Goal: Transaction & Acquisition: Purchase product/service

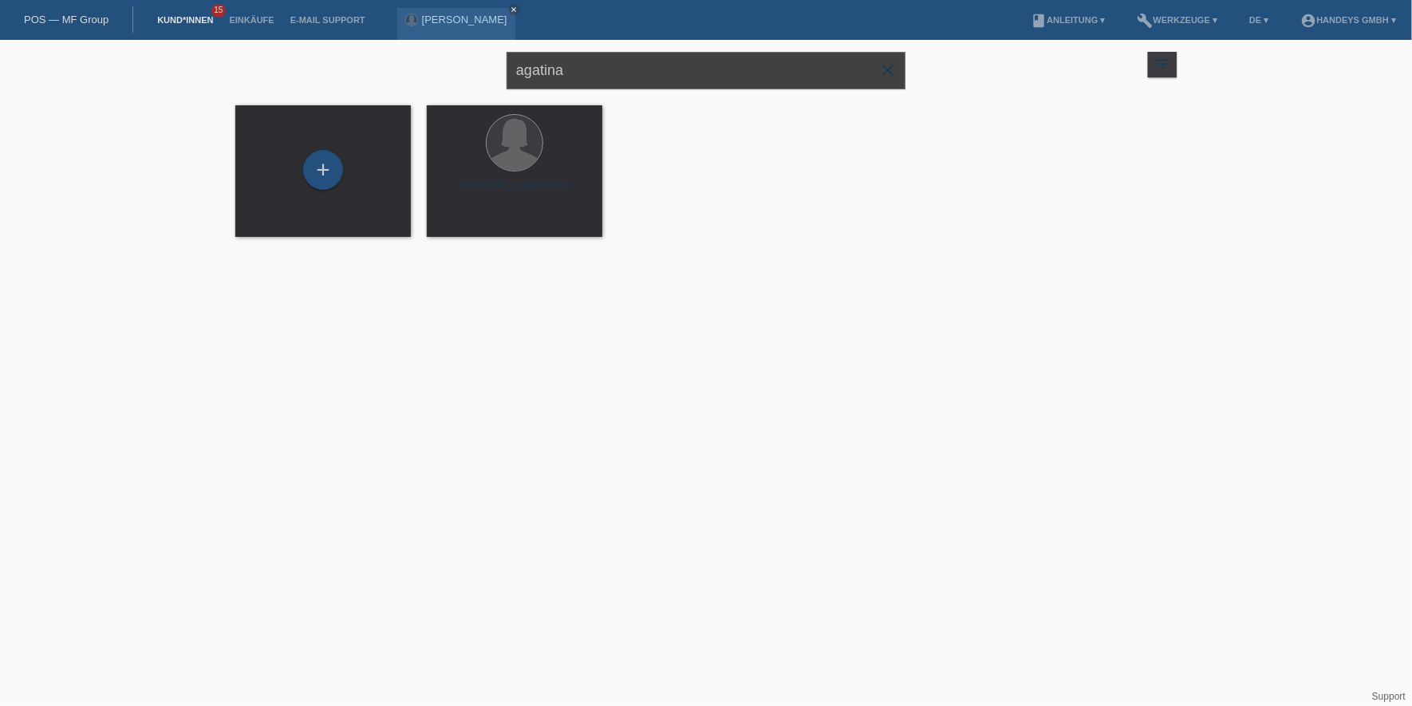
drag, startPoint x: 482, startPoint y: 73, endPoint x: 410, endPoint y: 72, distance: 71.8
click at [410, 72] on div "agatina close filter_list view_module Alle Kund*innen anzeigen star Markierte K…" at bounding box center [705, 68] width 957 height 57
type input "dalle lucas"
click at [454, 229] on div "launch Anzeigen" at bounding box center [464, 223] width 72 height 24
click at [459, 225] on span "Anzeigen" at bounding box center [472, 223] width 43 height 12
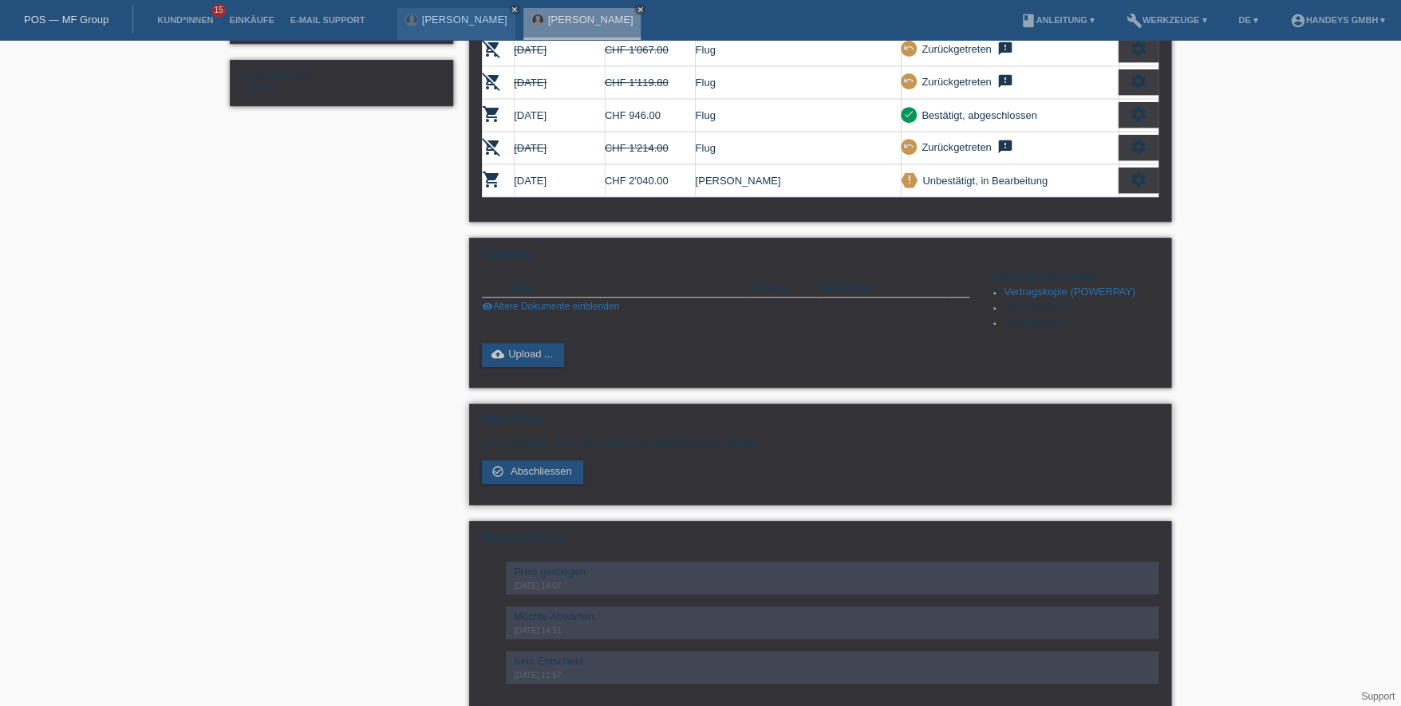
scroll to position [370, 0]
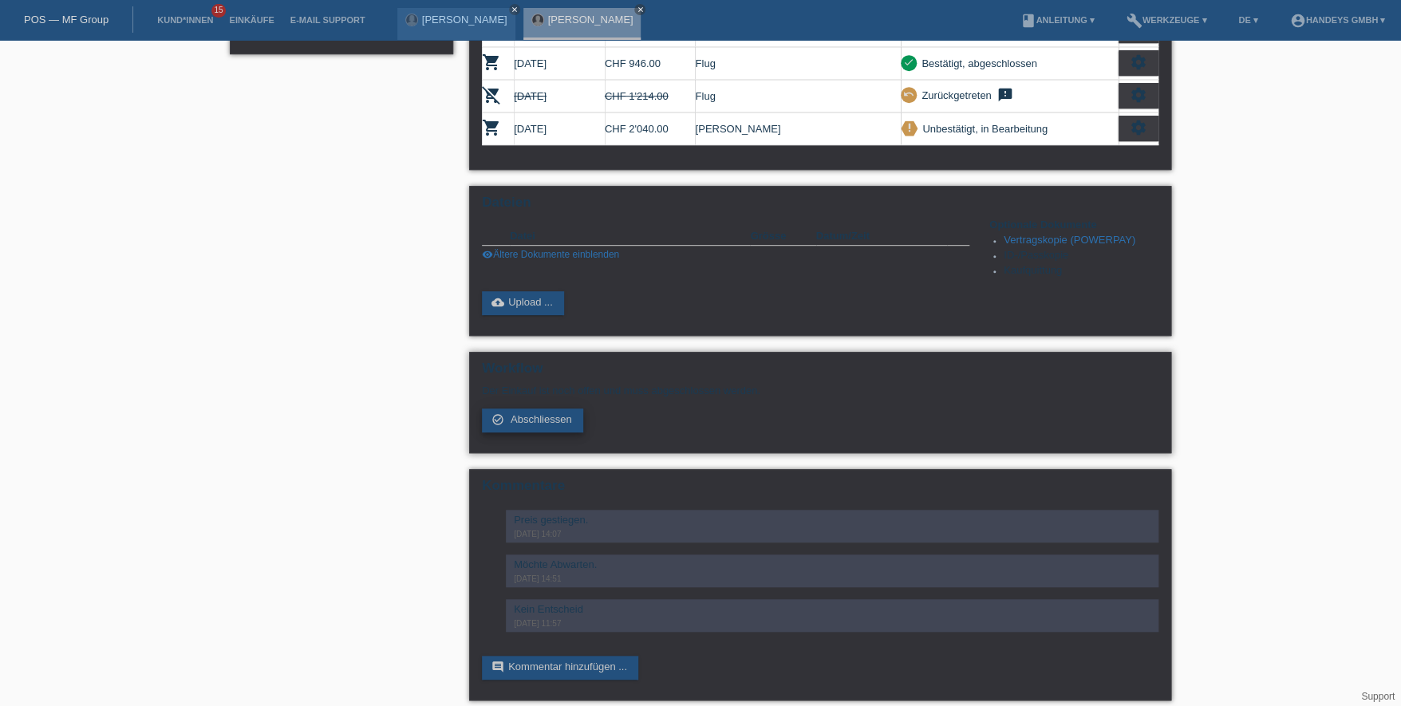
click at [514, 413] on span "Abschliessen" at bounding box center [540, 419] width 61 height 12
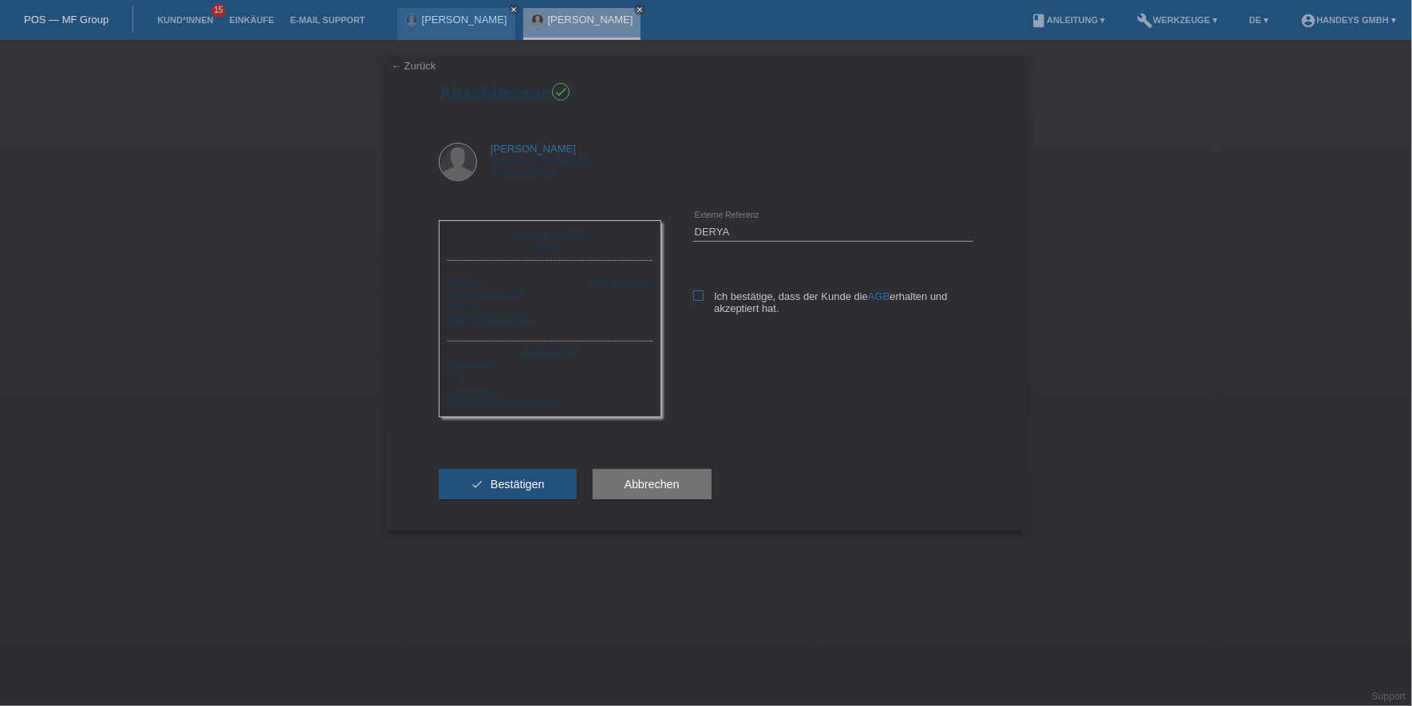
click at [700, 295] on icon at bounding box center [698, 295] width 10 height 10
click at [700, 295] on input "Ich bestätige, dass der Kunde die AGB erhalten und akzeptiert hat." at bounding box center [698, 295] width 10 height 10
checkbox input "true"
click at [514, 481] on span "Bestätigen" at bounding box center [518, 484] width 54 height 13
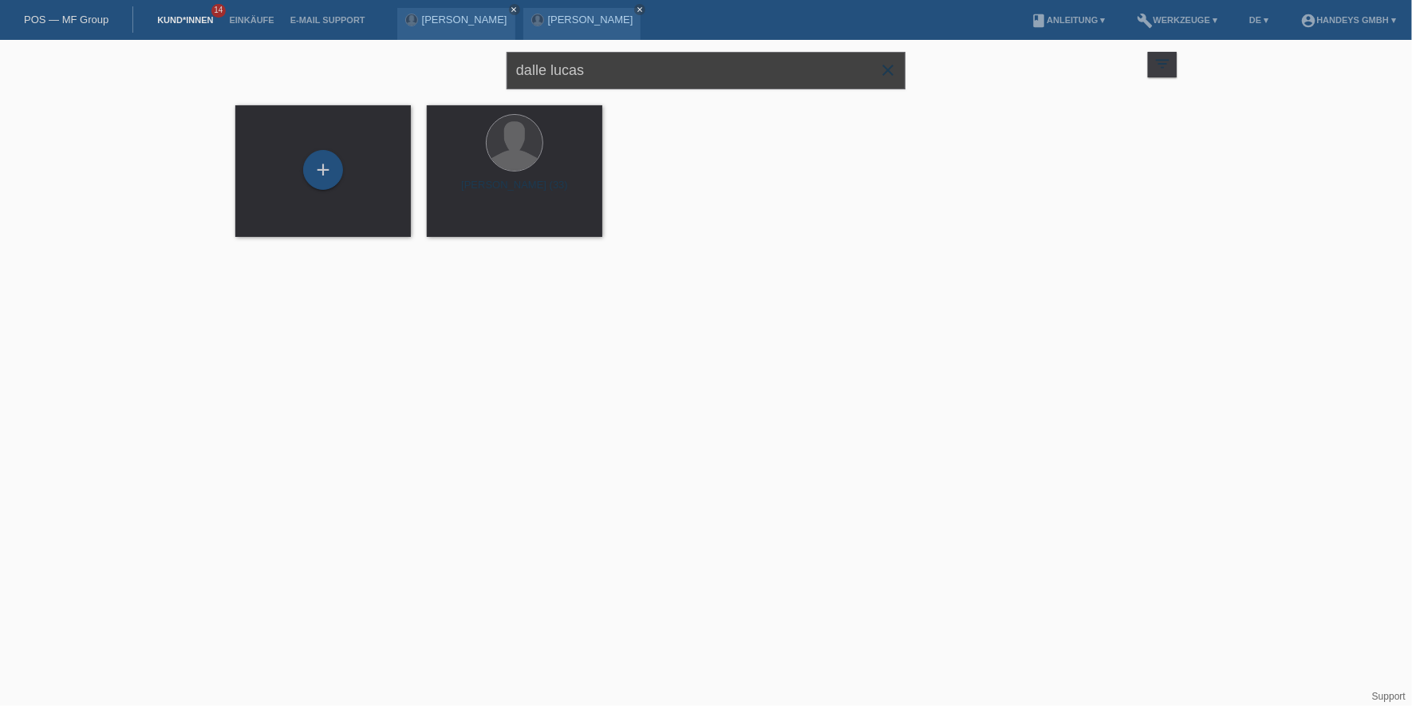
drag, startPoint x: 629, startPoint y: 77, endPoint x: 314, endPoint y: 35, distance: 317.9
click at [316, 40] on body "POS — MF Group Kund*innen 14 Einkäufe E-Mail Support Agatina Casale close close…" at bounding box center [706, 148] width 1412 height 217
type input "heuss"
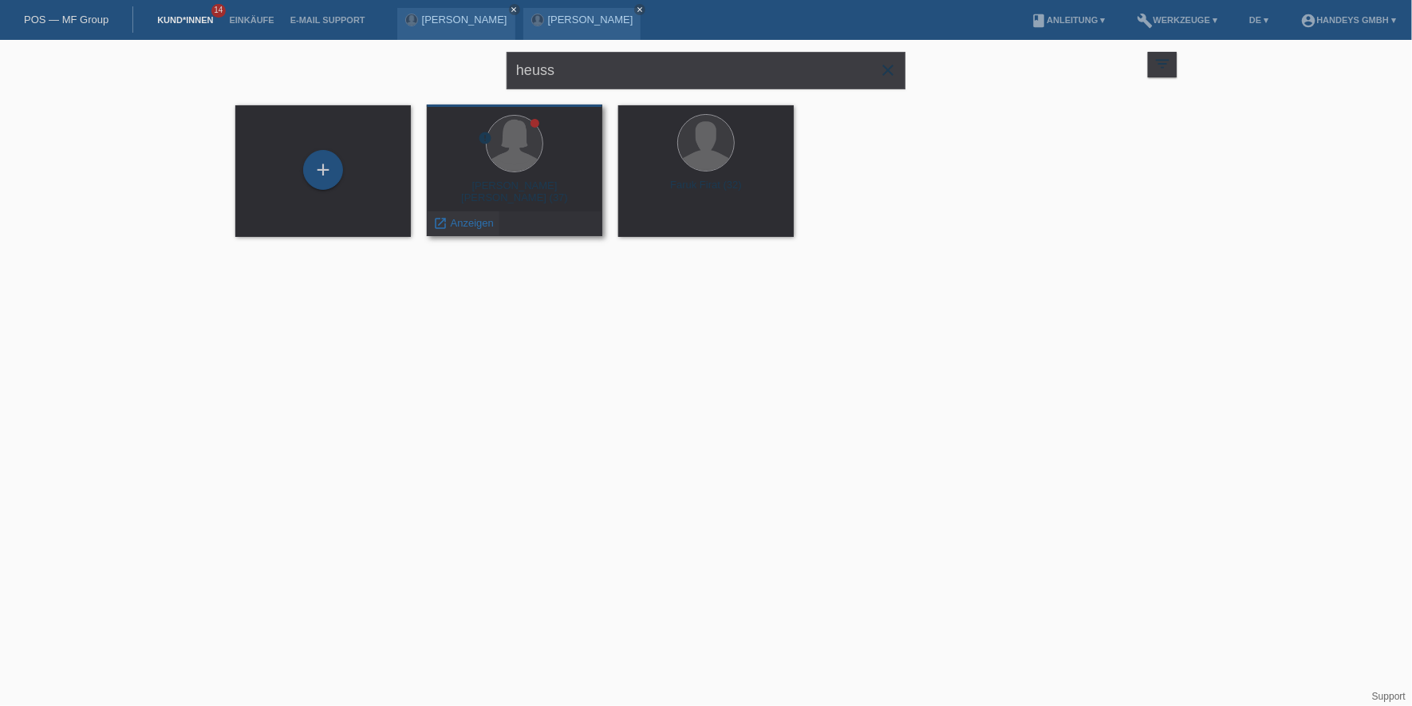
click at [451, 220] on span "Anzeigen" at bounding box center [472, 223] width 43 height 12
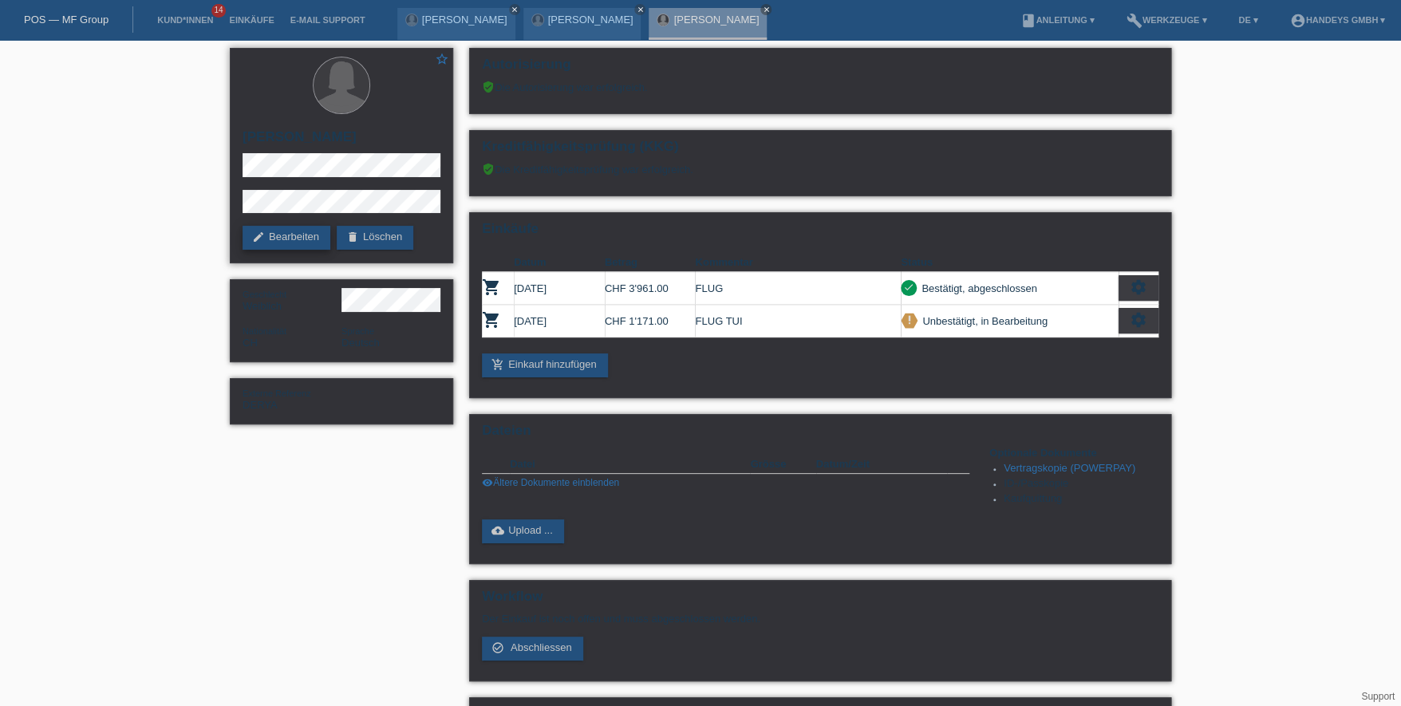
click at [258, 231] on icon "edit" at bounding box center [258, 237] width 13 height 13
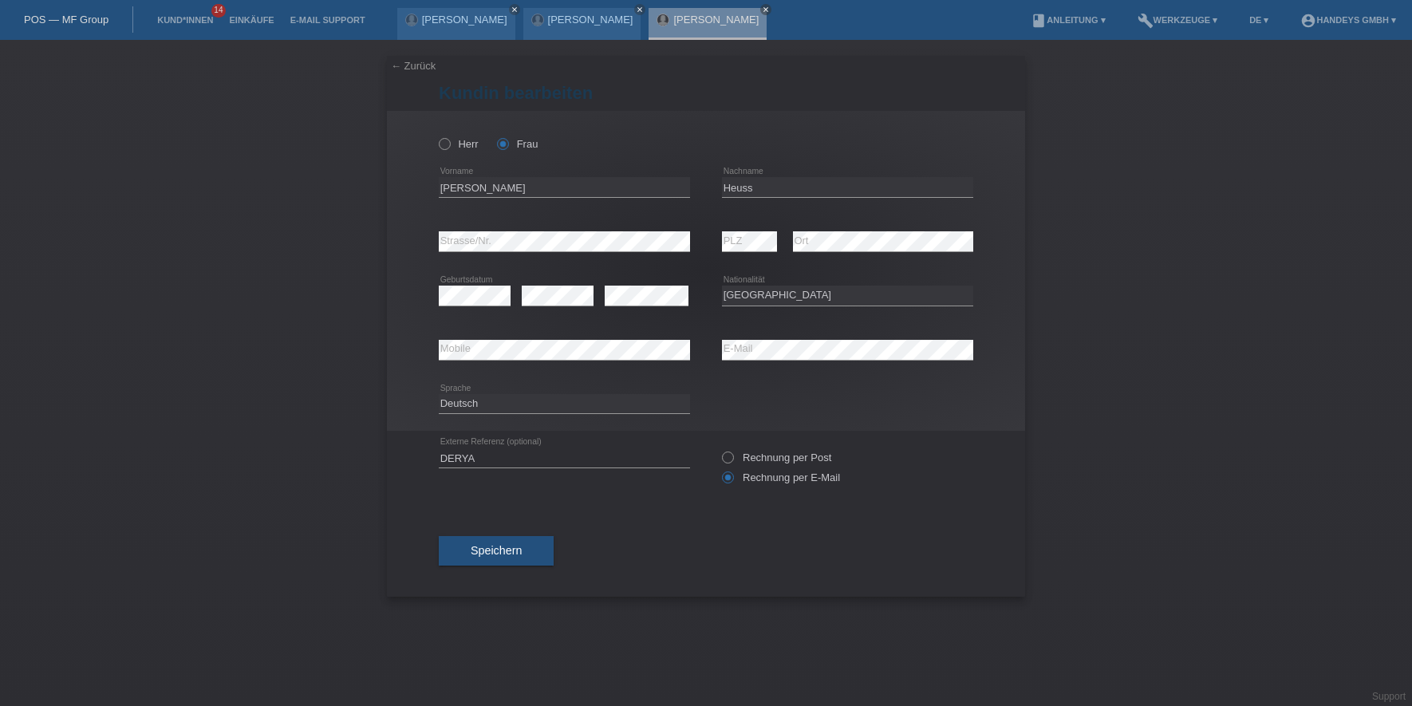
select select "CH"
click at [503, 549] on span "Speichern" at bounding box center [496, 550] width 51 height 13
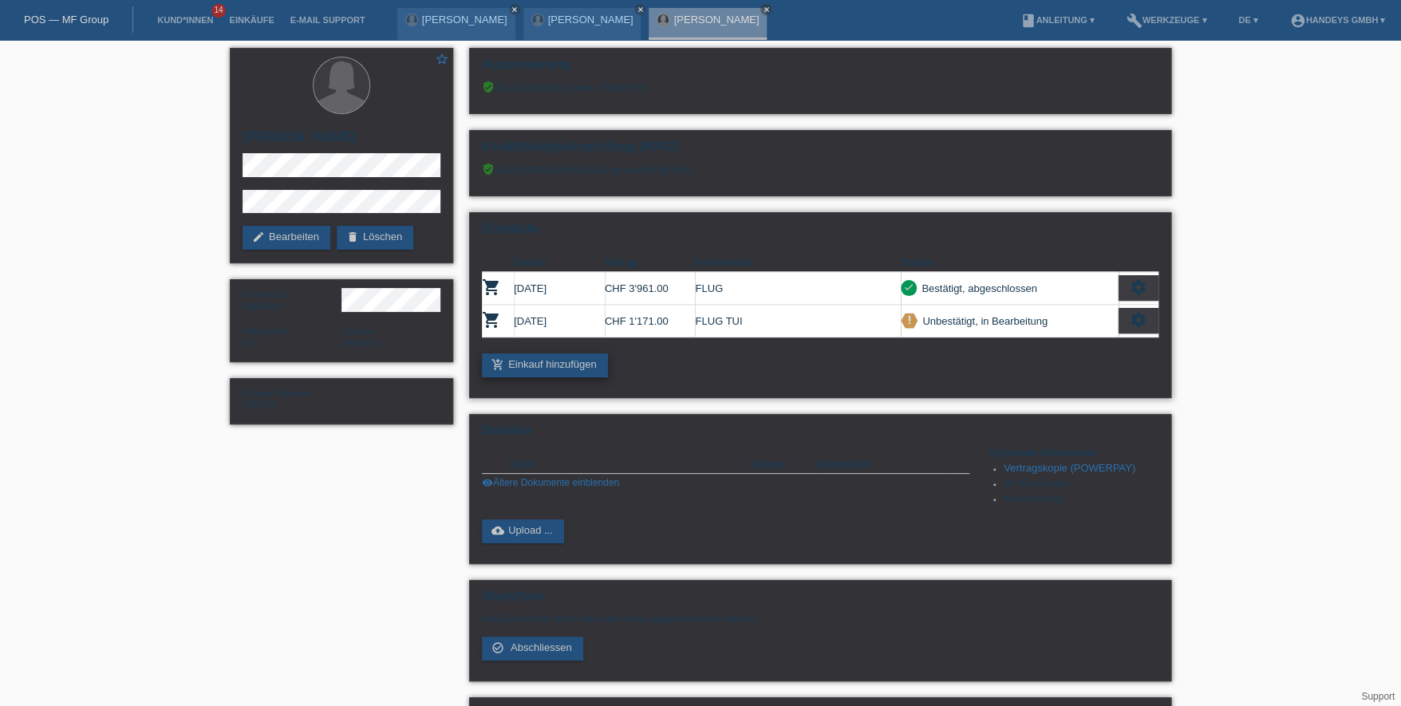
click at [546, 358] on link "add_shopping_cart Einkauf hinzufügen" at bounding box center [545, 365] width 126 height 24
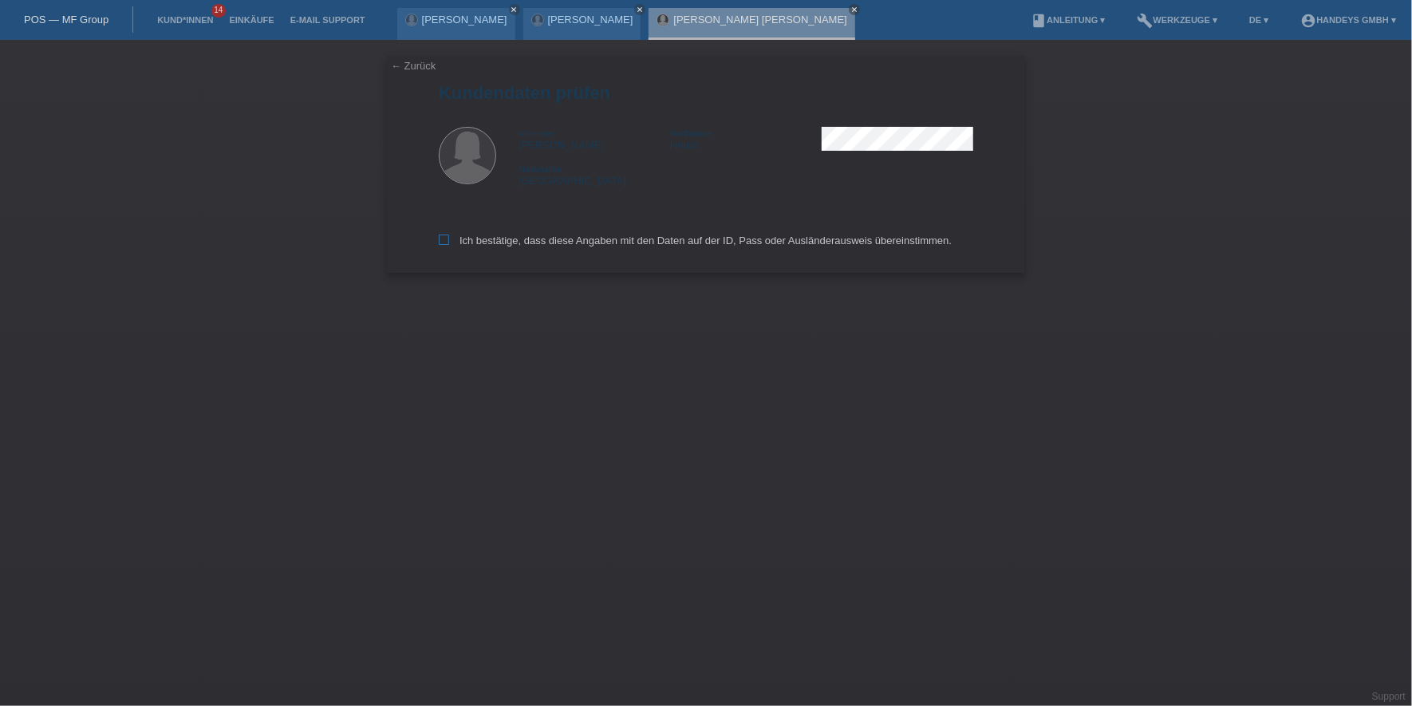
click at [470, 237] on label "Ich bestätige, dass diese Angaben mit den Daten auf der ID, Pass oder Ausländer…" at bounding box center [695, 241] width 513 height 12
click at [449, 237] on input "Ich bestätige, dass diese Angaben mit den Daten auf der ID, Pass oder Ausländer…" at bounding box center [444, 240] width 10 height 10
checkbox input "true"
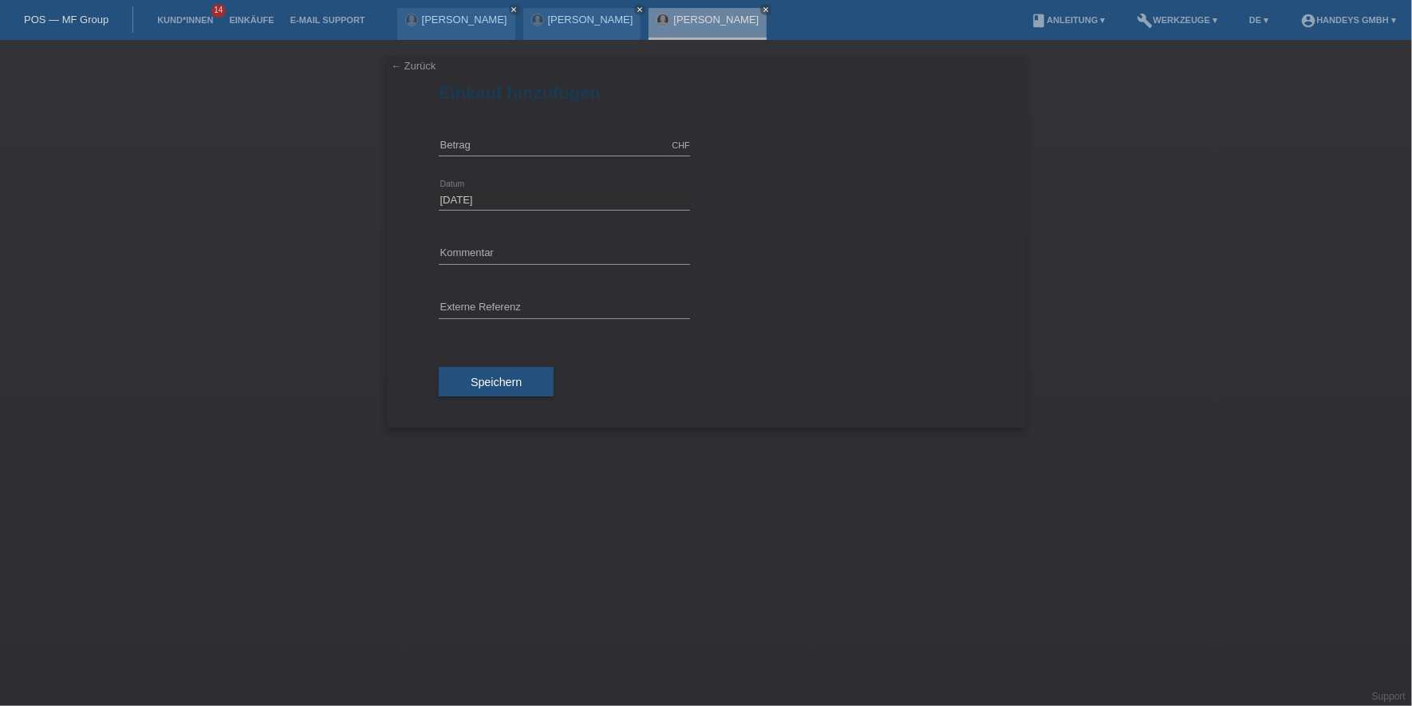
click at [422, 54] on div "← Zurück Einkauf hinzufügen CHF error Betrag 07.10.2025 error" at bounding box center [706, 373] width 1412 height 666
click at [419, 62] on link "← Zurück" at bounding box center [413, 66] width 45 height 12
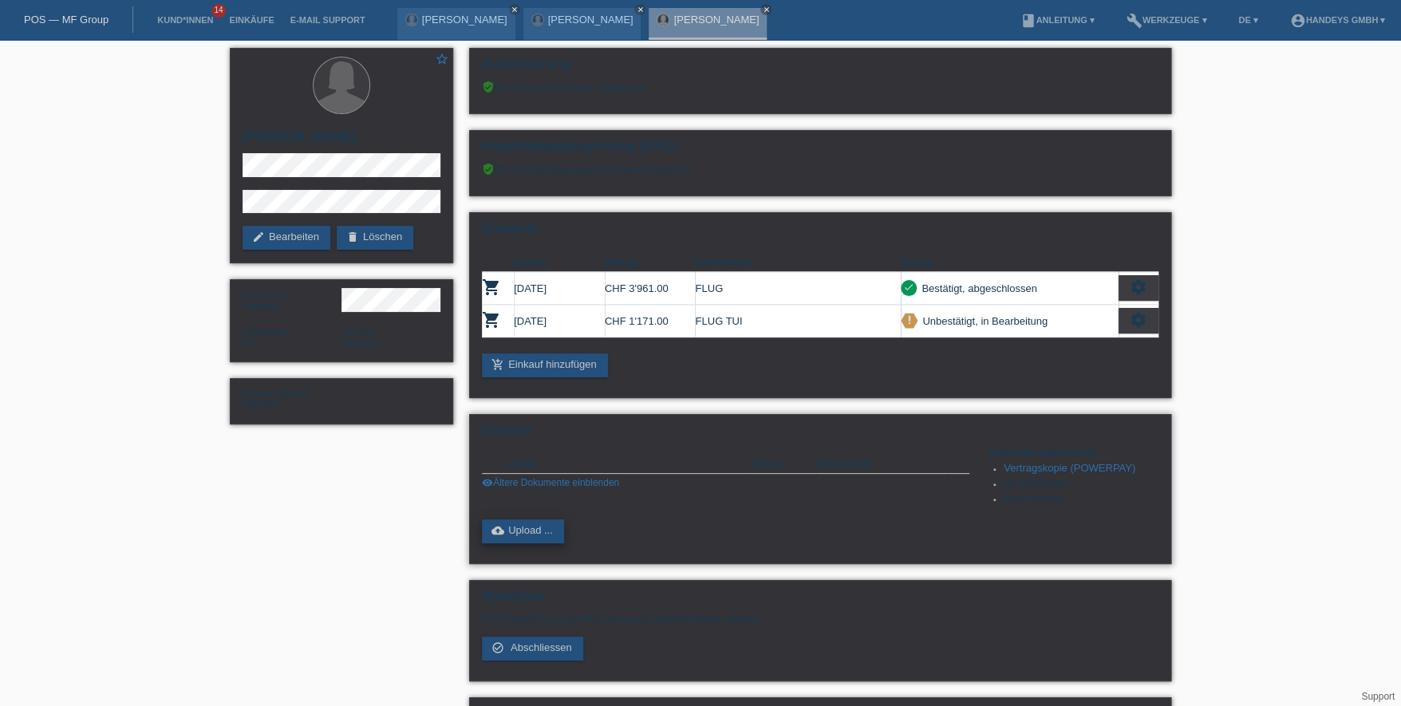
click at [537, 529] on link "cloud_upload Upload ..." at bounding box center [523, 531] width 82 height 24
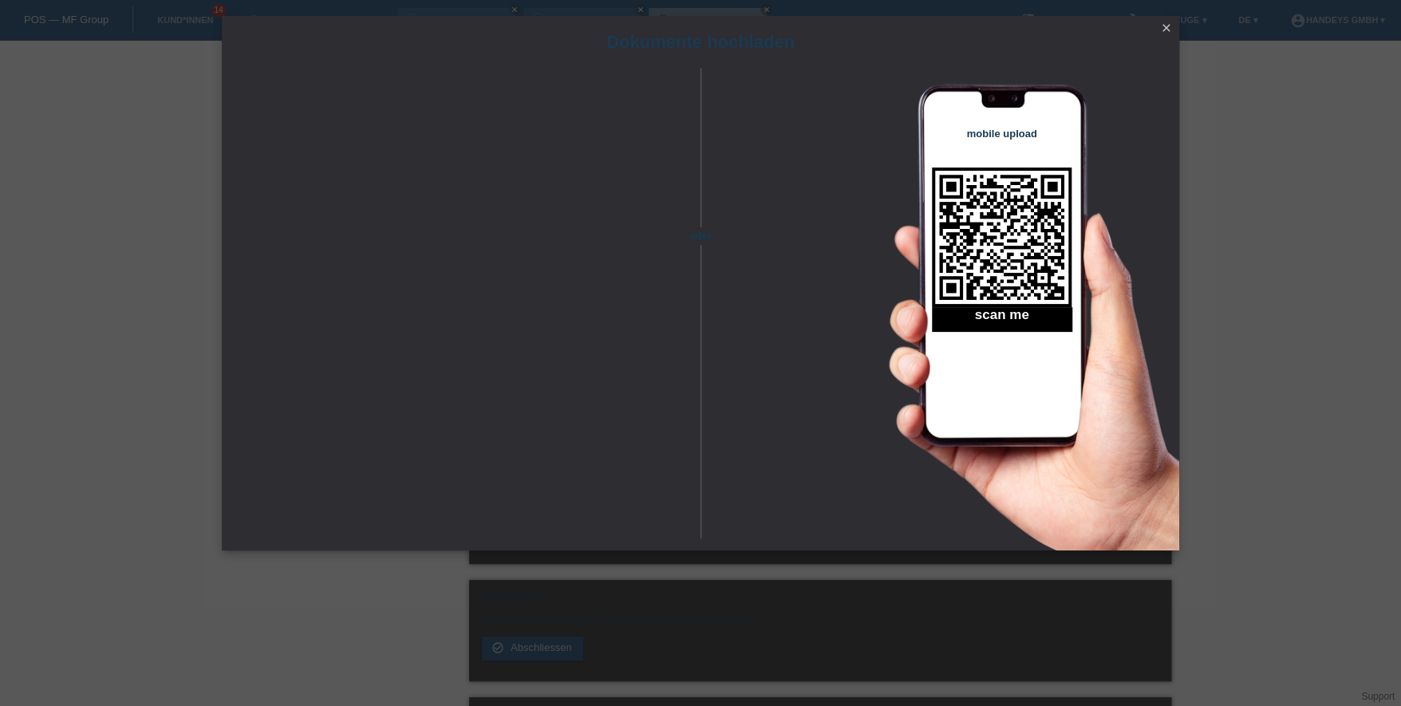
click at [1170, 30] on icon "close" at bounding box center [1166, 28] width 13 height 13
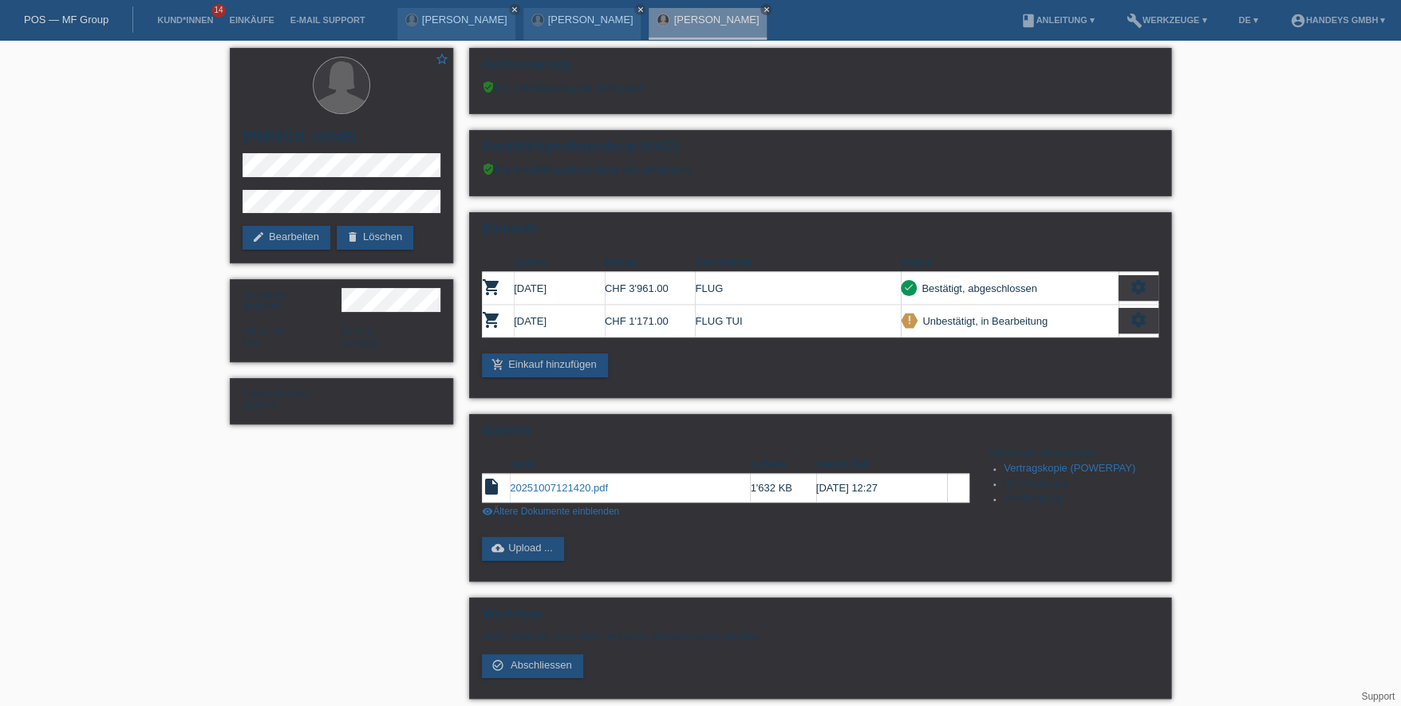
scroll to position [159, 0]
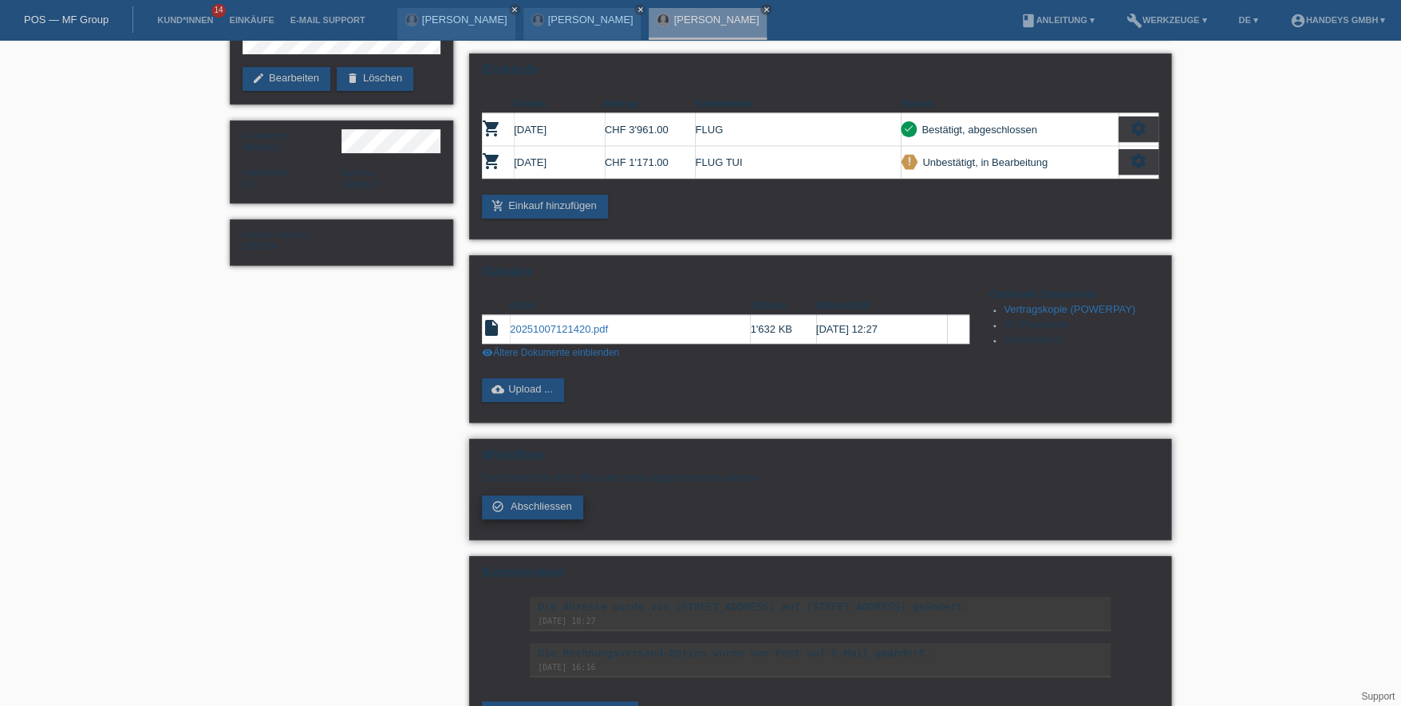
click at [545, 500] on span "Abschliessen" at bounding box center [540, 506] width 61 height 12
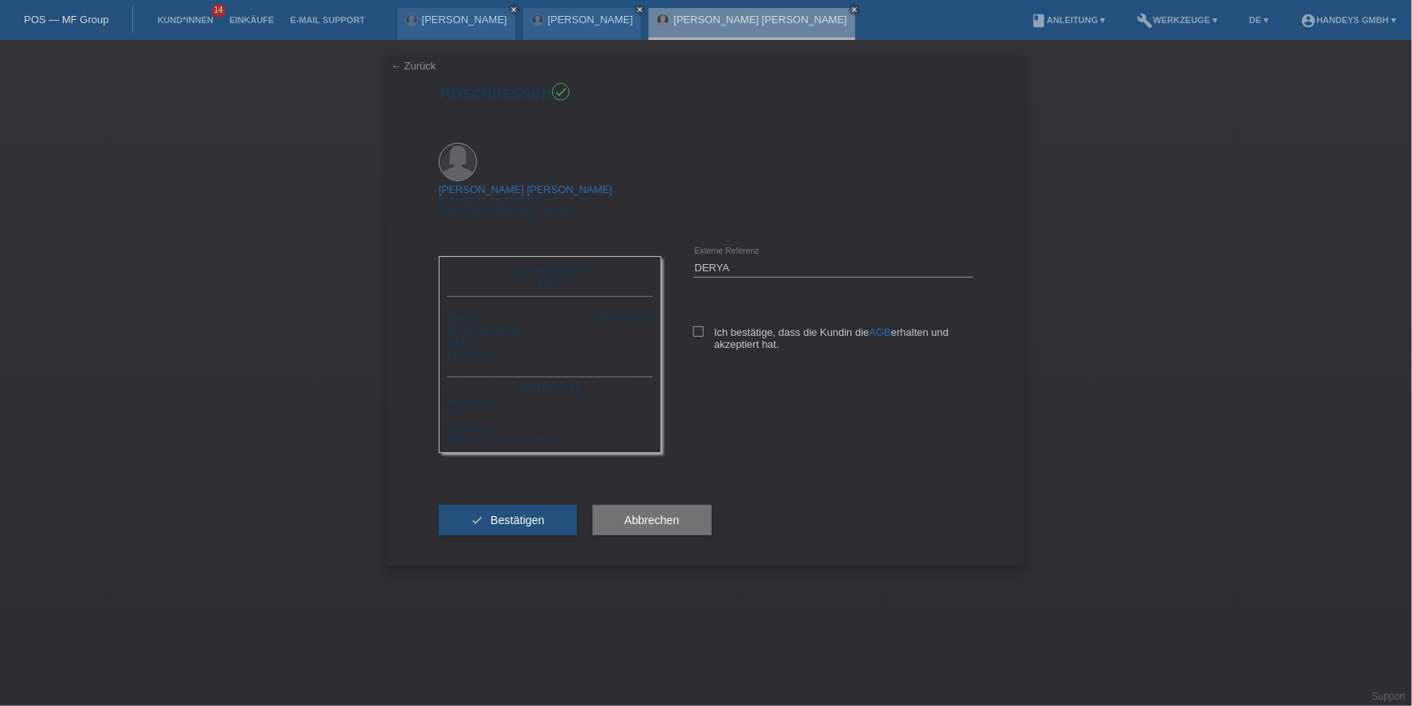
drag, startPoint x: 735, startPoint y: 268, endPoint x: 706, endPoint y: 283, distance: 32.5
click at [732, 294] on div "Ich bestätige, dass die Kundin die AGB erhalten und akzeptiert hat." at bounding box center [833, 335] width 280 height 82
drag, startPoint x: 706, startPoint y: 283, endPoint x: 706, endPoint y: 298, distance: 14.4
click at [706, 294] on div "Ich bestätige, dass die Kundin die AGB erhalten und akzeptiert hat." at bounding box center [833, 335] width 280 height 82
click at [707, 326] on label "Ich bestätige, dass die Kundin die AGB erhalten und akzeptiert hat." at bounding box center [833, 338] width 280 height 24
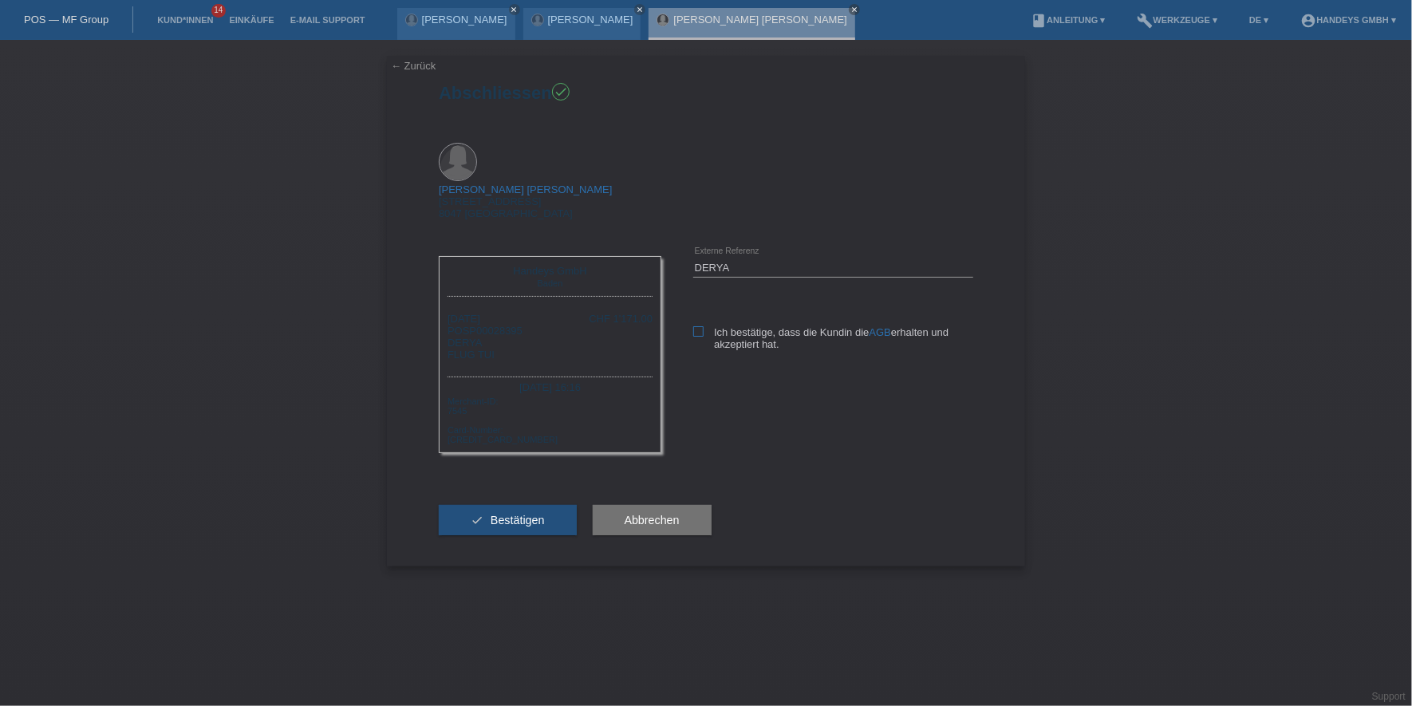
click at [704, 326] on input "Ich bestätige, dass die Kundin die AGB erhalten und akzeptiert hat." at bounding box center [698, 331] width 10 height 10
checkbox input "true"
click at [488, 505] on button "check Bestätigen" at bounding box center [508, 520] width 138 height 30
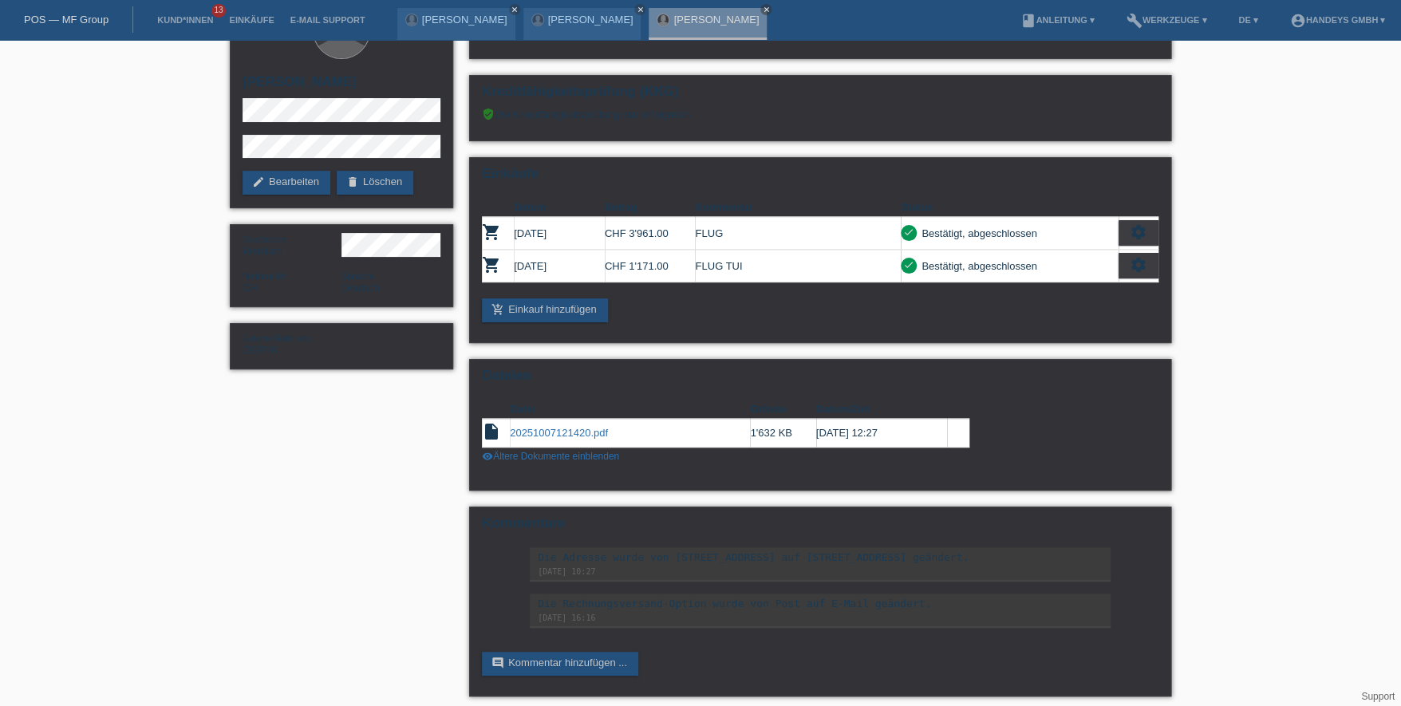
scroll to position [71, 0]
